Goal: Complete application form

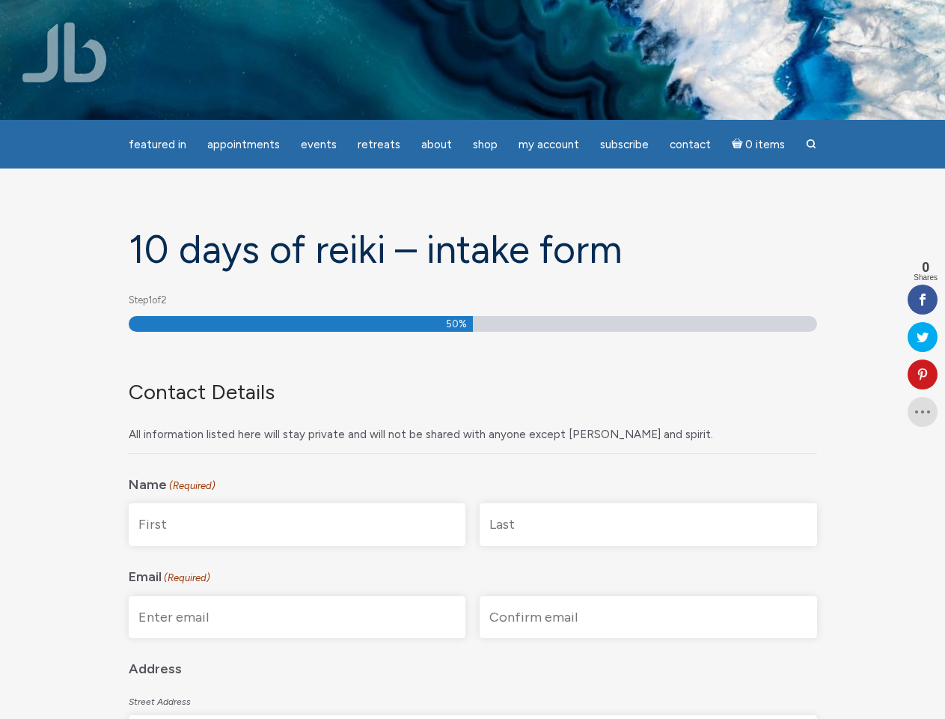
click at [472, 359] on div "Contact Details All information listed here will stay private and will not be s…" at bounding box center [473, 399] width 689 height 110
click at [243, 144] on span "Appointments" at bounding box center [243, 144] width 73 height 13
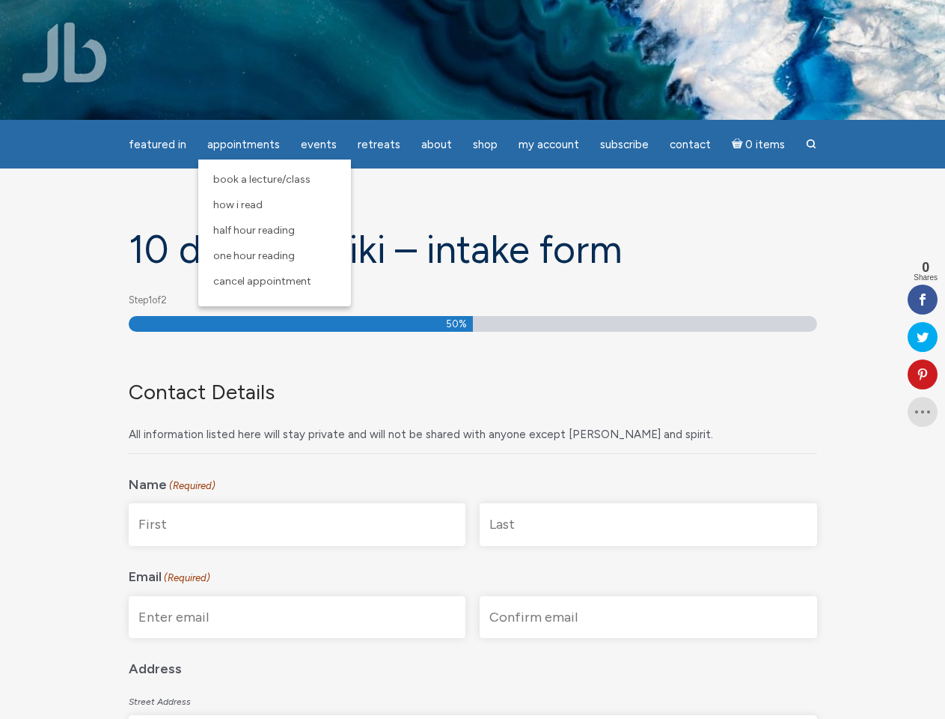
click at [319, 144] on span "Events" at bounding box center [319, 144] width 36 height 13
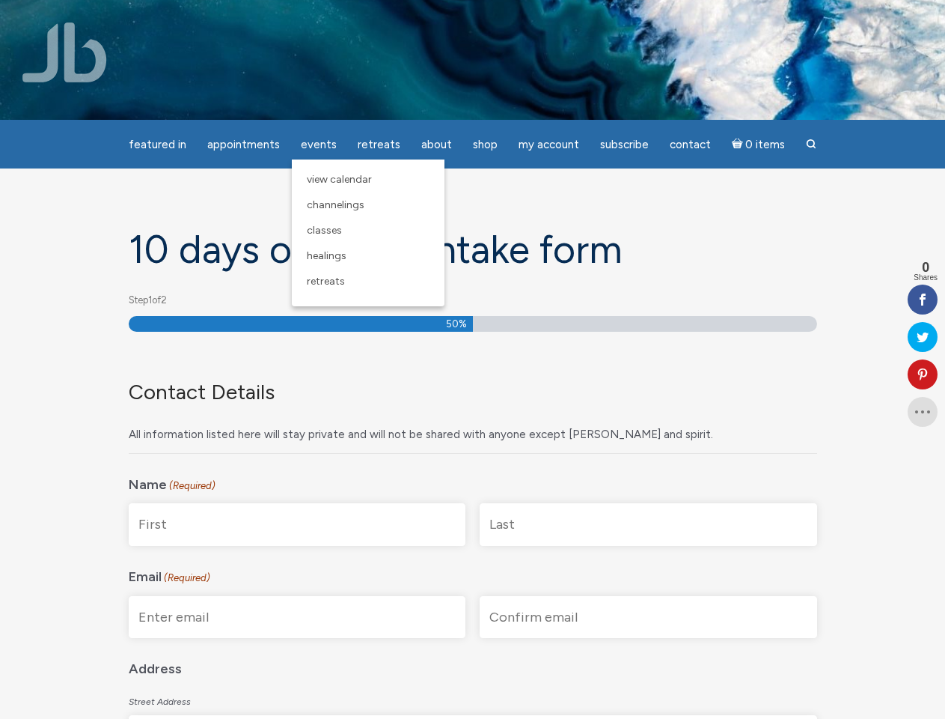
click at [436, 144] on span "About" at bounding box center [436, 144] width 31 height 13
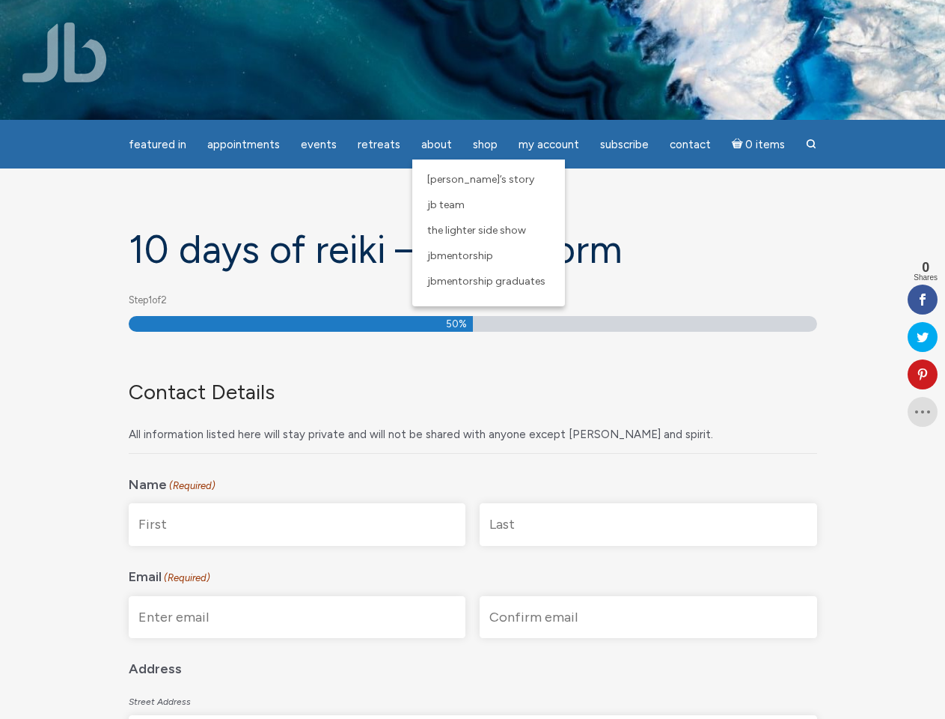
click at [549, 144] on span "My Account" at bounding box center [549, 144] width 61 height 13
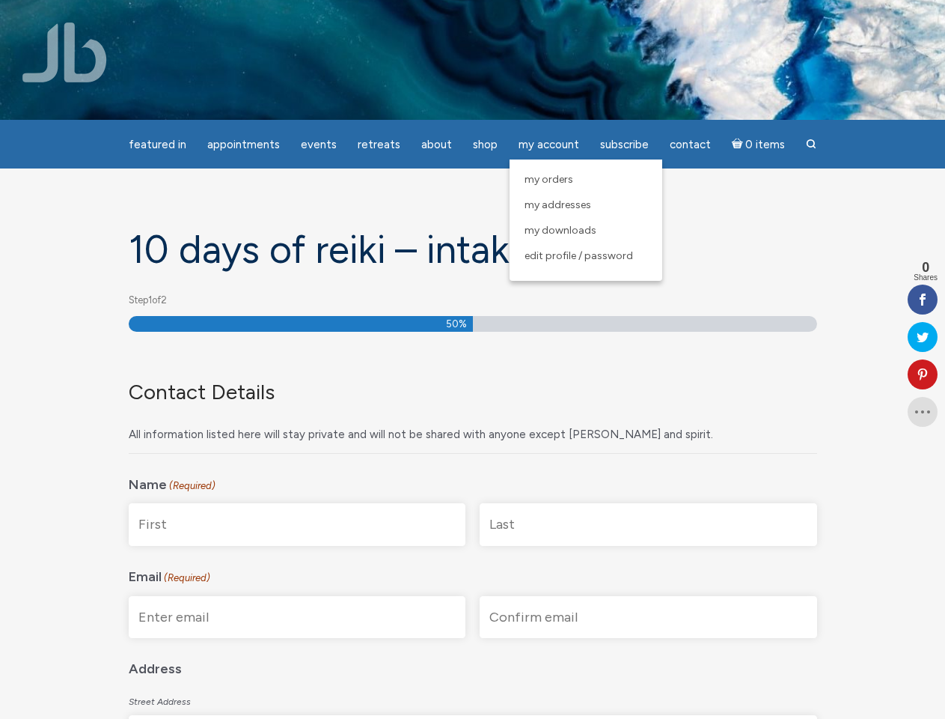
click at [923, 374] on icon at bounding box center [923, 374] width 30 height 12
